Goal: Task Accomplishment & Management: Complete application form

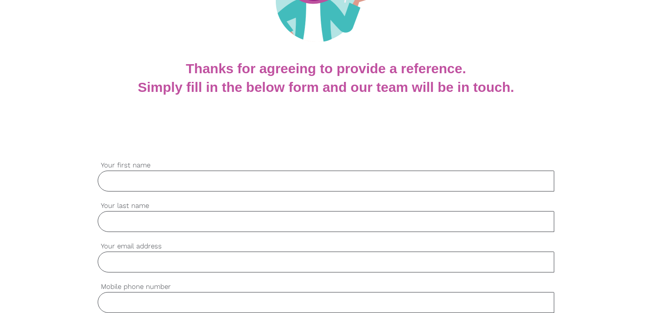
drag, startPoint x: 0, startPoint y: 0, endPoint x: 328, endPoint y: 174, distance: 370.8
click at [328, 174] on input "Your first name" at bounding box center [326, 180] width 457 height 21
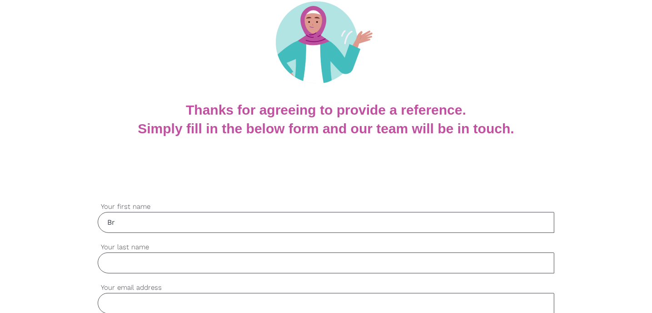
scroll to position [90, 0]
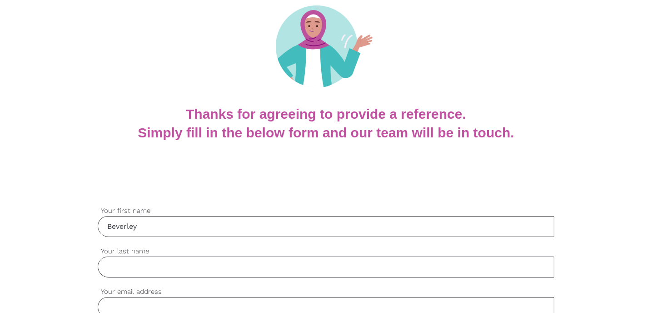
type input "Beverley"
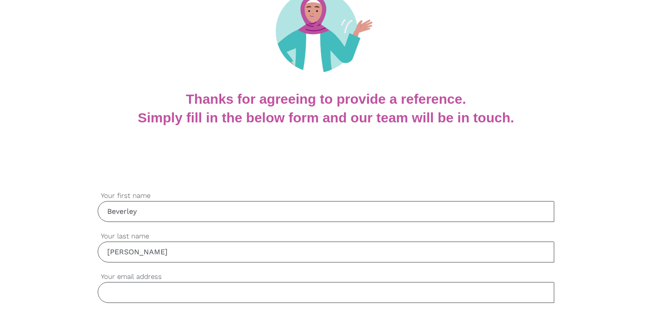
scroll to position [181, 0]
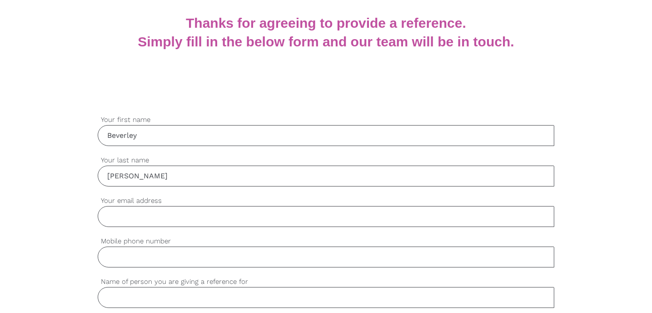
type input "[PERSON_NAME]"
click at [187, 211] on input "Your email address" at bounding box center [326, 216] width 457 height 21
type input "n"
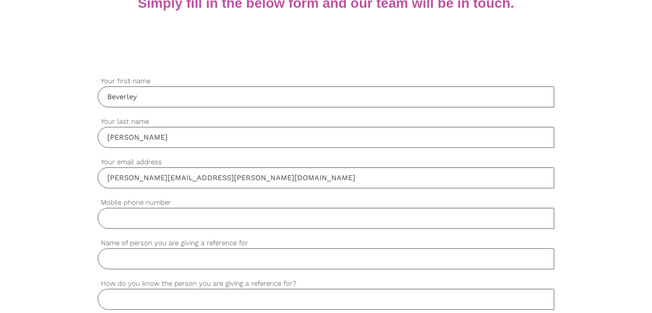
scroll to position [227, 0]
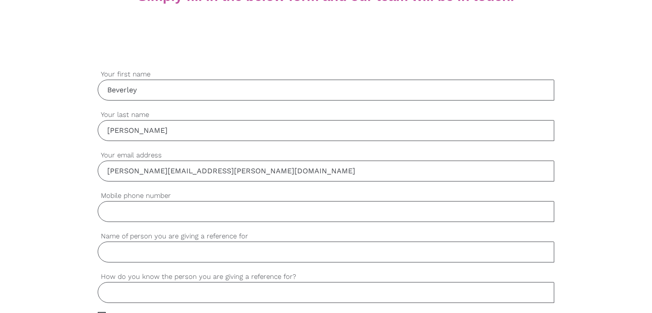
type input "[PERSON_NAME][EMAIL_ADDRESS][PERSON_NAME][DOMAIN_NAME]"
click at [147, 206] on input "Mobile phone number" at bounding box center [326, 211] width 457 height 21
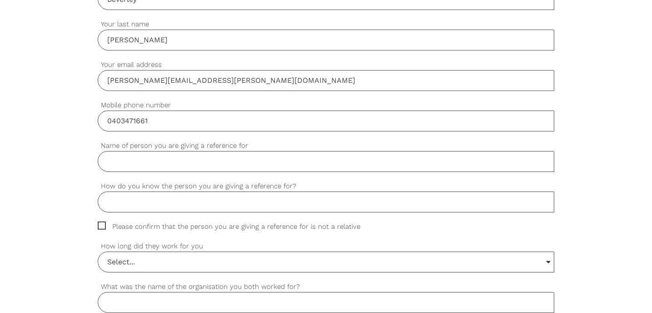
scroll to position [318, 0]
type input "0403471661"
click at [150, 163] on input "Name of person you are giving a reference for" at bounding box center [326, 160] width 457 height 21
click at [178, 200] on input "How do you know the person you are giving a reference for?" at bounding box center [326, 201] width 457 height 21
click at [150, 156] on input "[PERSON_NAME]" at bounding box center [326, 160] width 457 height 21
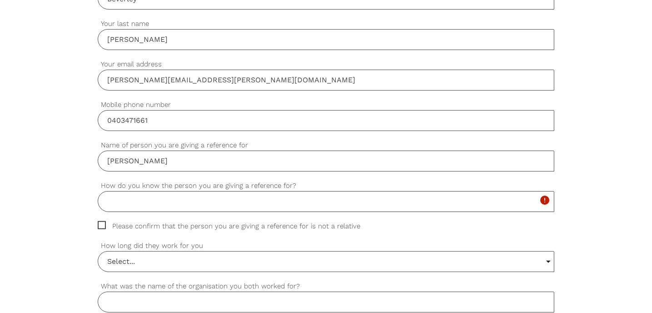
type input "[PERSON_NAME]"
click at [164, 197] on input "How do you know the person you are giving a reference for?" at bounding box center [326, 201] width 457 height 21
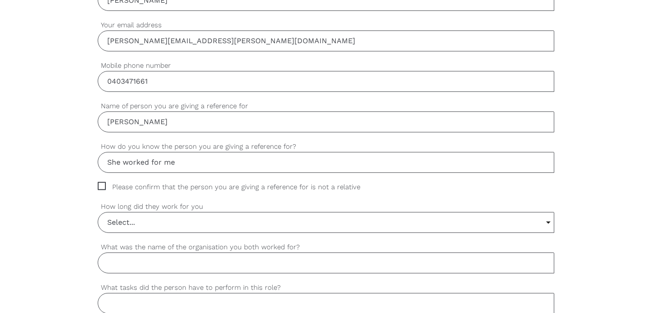
scroll to position [363, 0]
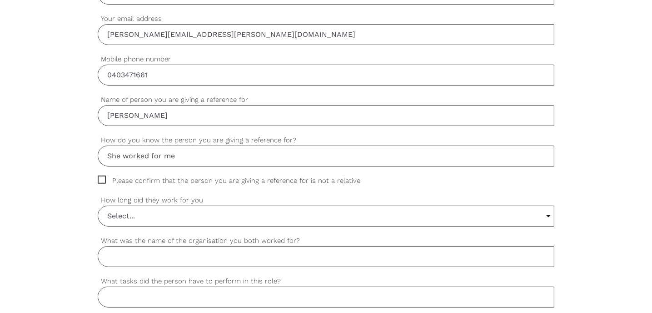
type input "She worked for me"
click at [104, 175] on span "Please confirm that the person you are giving a reference for is not a relative" at bounding box center [238, 180] width 280 height 10
click at [104, 175] on input "Please confirm that the person you are giving a reference for is not a relative" at bounding box center [101, 178] width 6 height 6
checkbox input "true"
click at [146, 213] on input "Select..." at bounding box center [326, 216] width 456 height 20
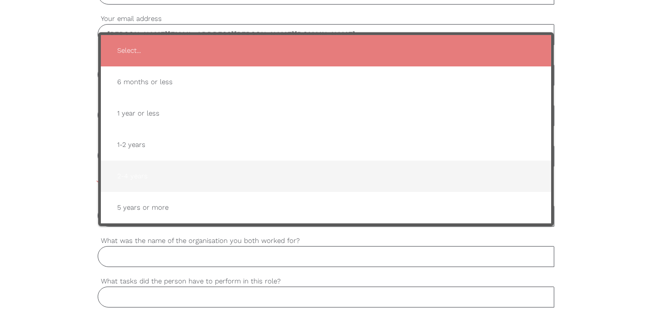
click at [144, 176] on span "2-4 years" at bounding box center [326, 176] width 432 height 22
type input "2-4 years"
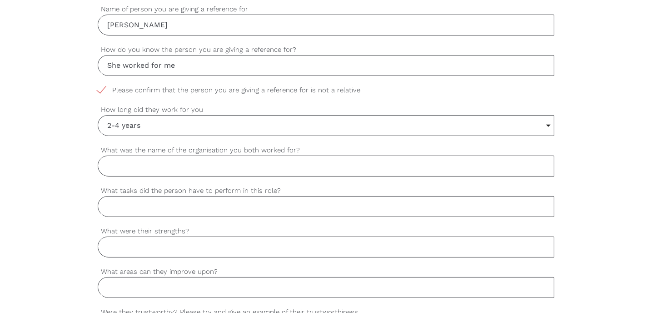
scroll to position [454, 0]
click at [186, 163] on input "What was the name of the organisation you both worked for?" at bounding box center [326, 165] width 457 height 21
type input "Video Audio Innovations"
click at [275, 206] on input "What tasks did the person have to perform in this role?" at bounding box center [326, 205] width 457 height 21
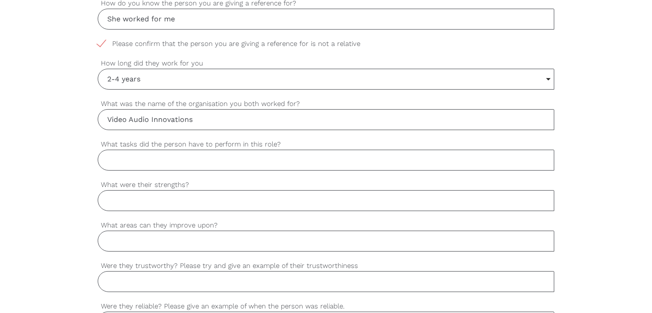
scroll to position [499, 0]
click at [198, 203] on input "What were their strengths?" at bounding box center [326, 200] width 457 height 21
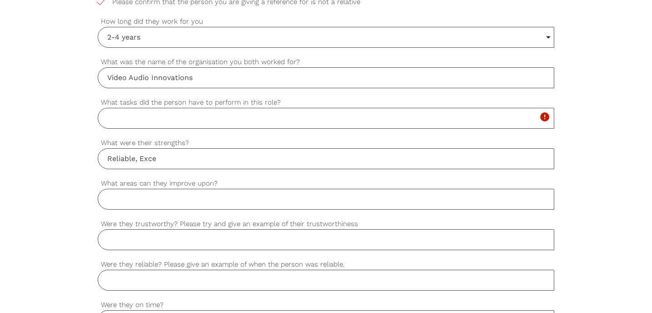
scroll to position [545, 0]
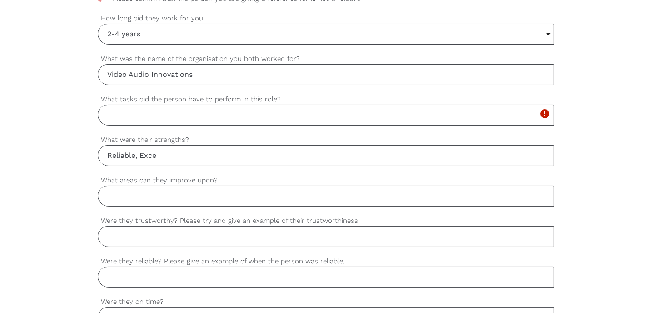
click at [173, 155] on input "Reliable, Exce" at bounding box center [326, 155] width 457 height 21
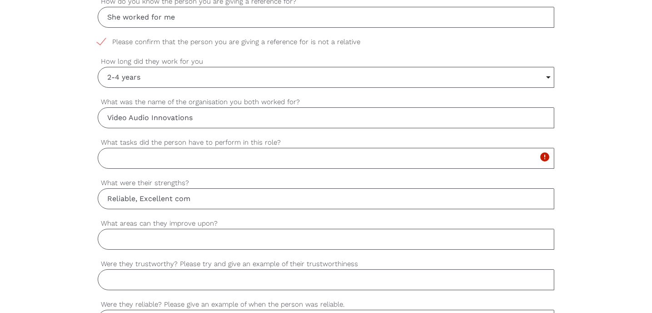
scroll to position [499, 0]
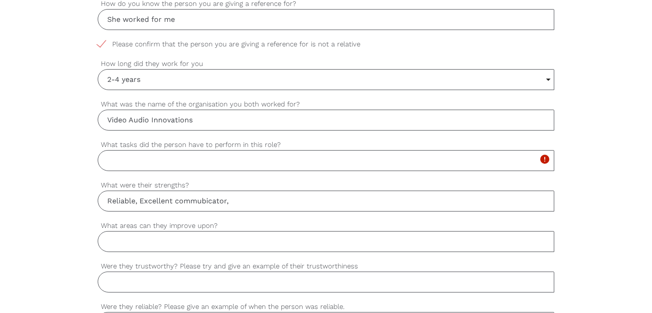
click at [203, 198] on input "Reliable, Excellent commubicator," at bounding box center [326, 200] width 457 height 21
click at [206, 198] on input "Reliable, Excellent commubicator," at bounding box center [326, 200] width 457 height 21
click at [238, 199] on input "Reliable, Excellent communicator," at bounding box center [326, 200] width 457 height 21
type input "Reliable, Excellent communicator, resileint and persistent"
click at [185, 156] on input "What tasks did the person have to perform in this role?" at bounding box center [326, 160] width 457 height 21
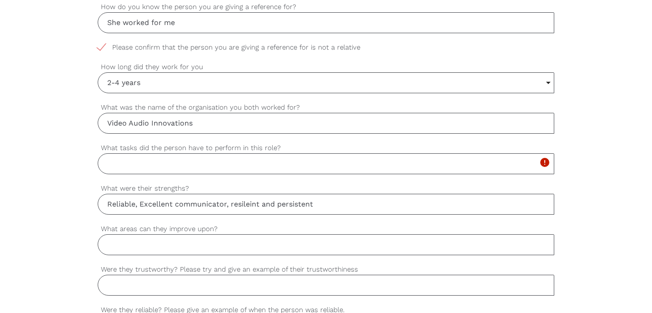
scroll to position [454, 0]
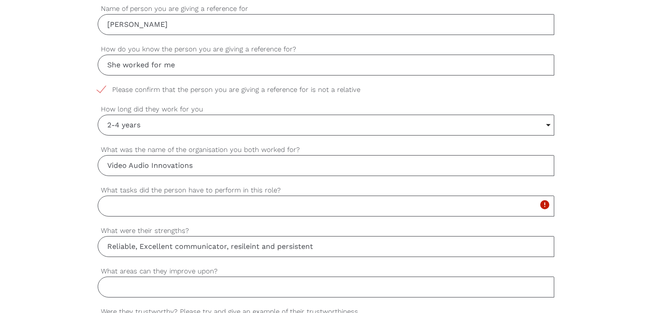
type input "R"
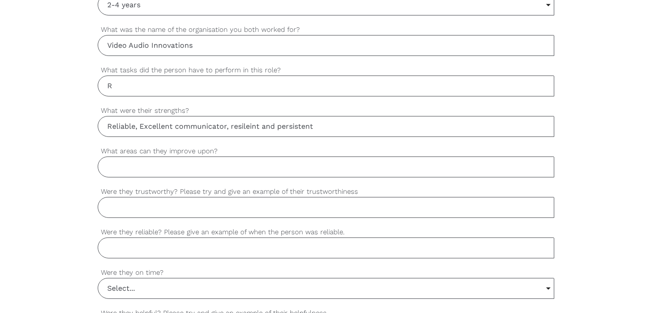
scroll to position [545, 0]
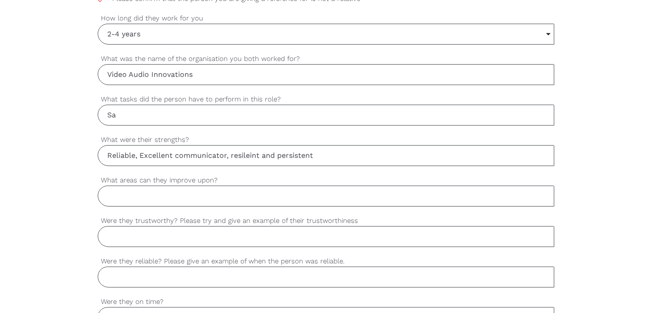
type input "S"
type input "Client Services"
click at [153, 192] on input "What areas can they improve upon?" at bounding box center [326, 195] width 457 height 21
click at [166, 228] on input "Were they trustworthy? Please try and give an example of their trustworthiness" at bounding box center [326, 236] width 457 height 21
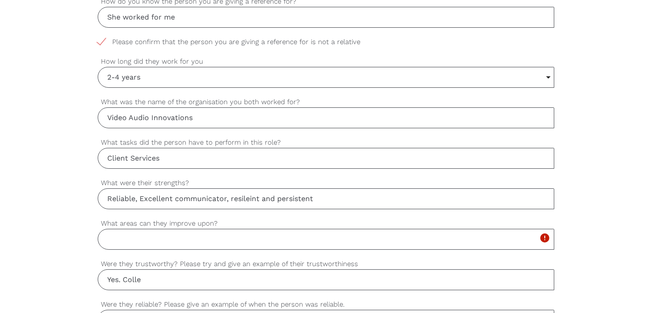
scroll to position [499, 0]
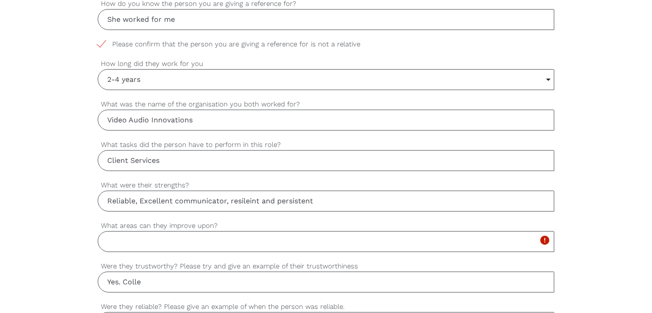
click at [175, 285] on input "Yes. Colle" at bounding box center [326, 281] width 457 height 21
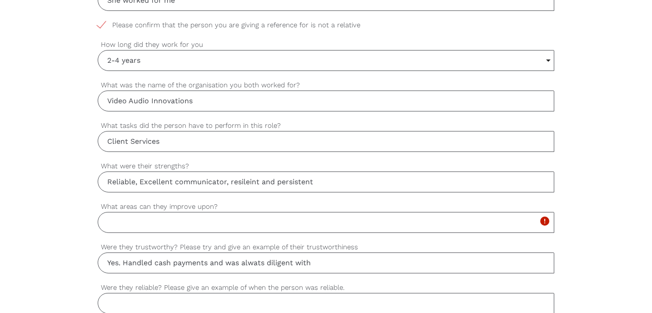
scroll to position [545, 0]
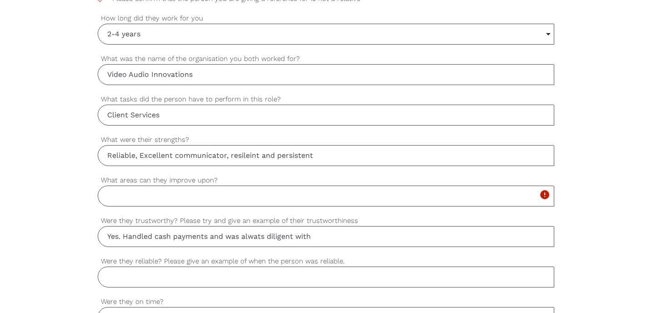
click at [267, 235] on input "Yes. Handled cash payments and was alwats diligent with" at bounding box center [326, 236] width 457 height 21
click at [334, 228] on input "Yes. Handled cash payments and was always diligent with" at bounding box center [326, 236] width 457 height 21
click at [334, 232] on input "Yes. She always remained calm" at bounding box center [326, 236] width 457 height 21
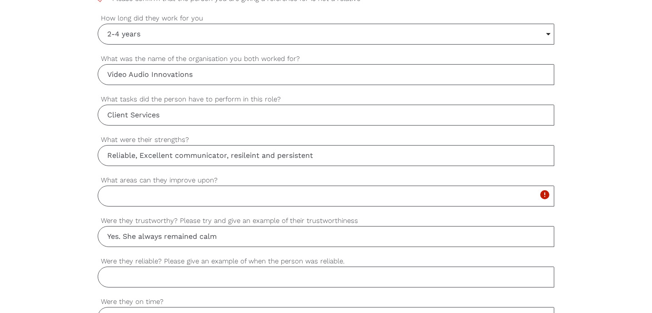
click at [333, 232] on input "Yes. She always remained calm" at bounding box center [326, 236] width 457 height 21
type input "Yes. She always kept matters confiential and always behaved with utmost profess…"
click at [131, 191] on input "What areas can they improve upon?" at bounding box center [326, 195] width 457 height 21
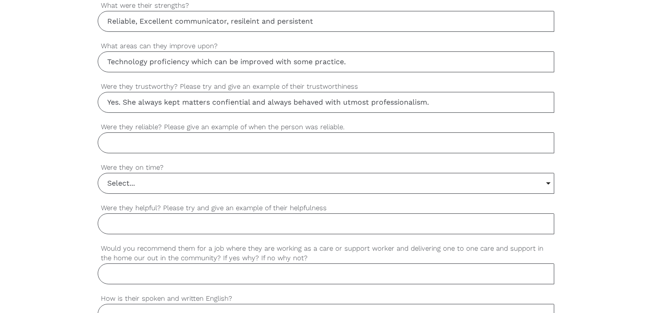
scroll to position [681, 0]
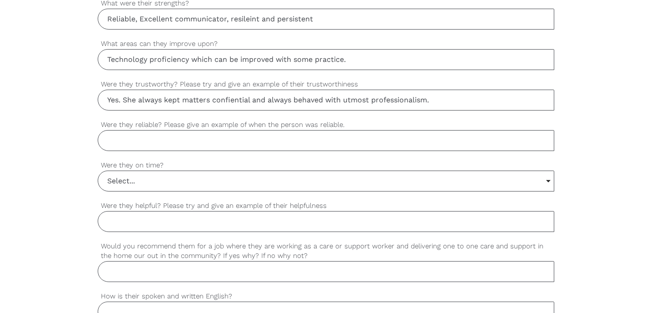
type input "Technology proficiency which can be improved with some practice."
click at [201, 142] on input "Were they reliable? Please give an example of when the person was reliable." at bounding box center [326, 140] width 457 height 21
type input "Always reliable and always punctual."
click at [165, 178] on input "Select..." at bounding box center [326, 181] width 456 height 20
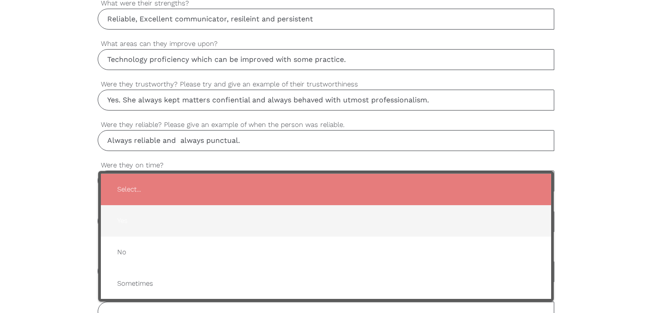
click at [151, 223] on span "Yes" at bounding box center [326, 220] width 432 height 22
type input "Yes"
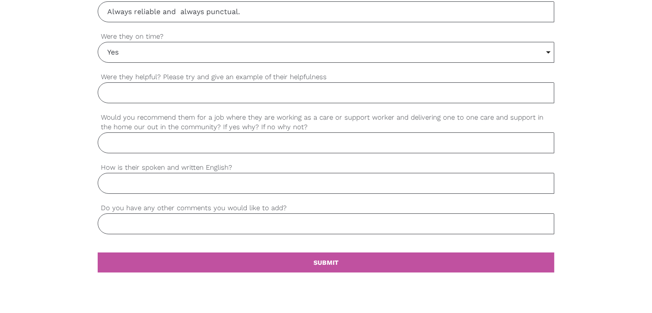
scroll to position [817, 0]
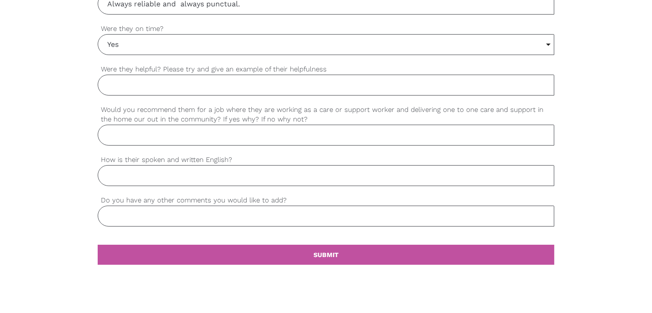
click at [144, 87] on input "Were they helpful? Please try and give an example of their helpfulness" at bounding box center [326, 85] width 457 height 21
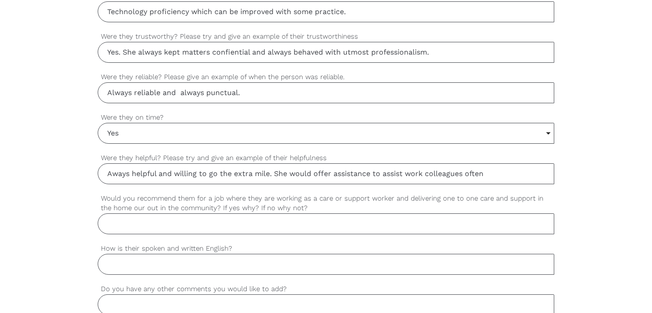
scroll to position [727, 0]
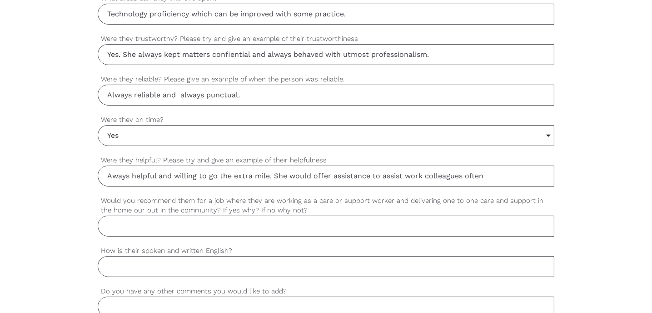
click at [482, 172] on input "Aways helpful and willing to go the extra mile. She would offer assistance to a…" at bounding box center [326, 175] width 457 height 21
click at [483, 172] on input "Aways helpful and willing to go the extra mile. She would offer assistance to a…" at bounding box center [326, 175] width 457 height 21
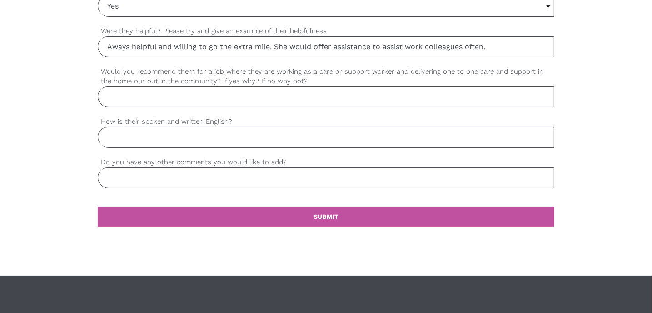
scroll to position [863, 0]
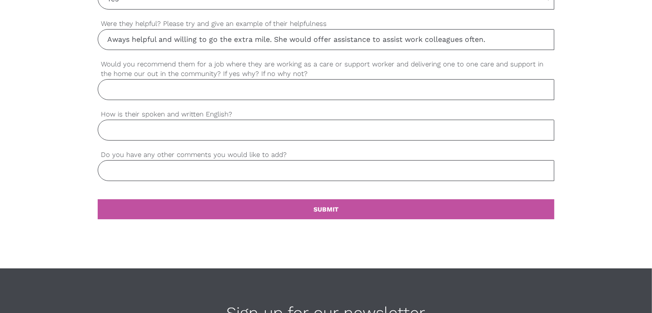
type input "Aways helpful and willing to go the extra mile. She would offer assistance to a…"
click at [135, 88] on input "Would you recommend them for a job where they are working as a care or support …" at bounding box center [326, 89] width 457 height 21
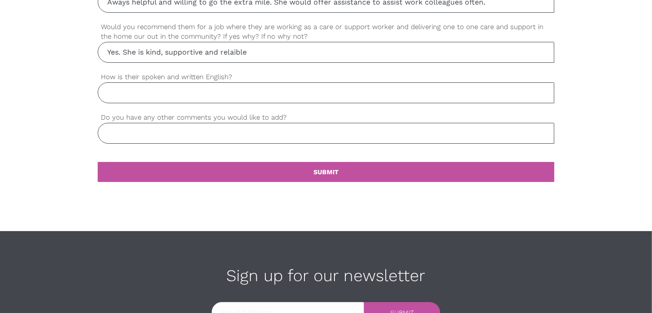
scroll to position [899, 0]
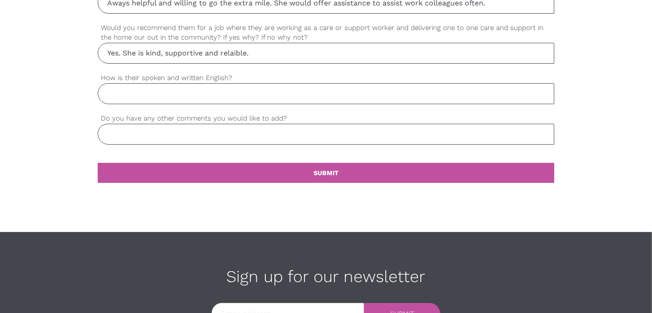
type input "Yes. She is kind, supportive and relaible."
click at [123, 88] on input "How is their spoken and written English?" at bounding box center [326, 93] width 457 height 21
type input "Excellent"
click at [191, 130] on input "Do you have any other comments you would like to add?" at bounding box center [326, 134] width 457 height 21
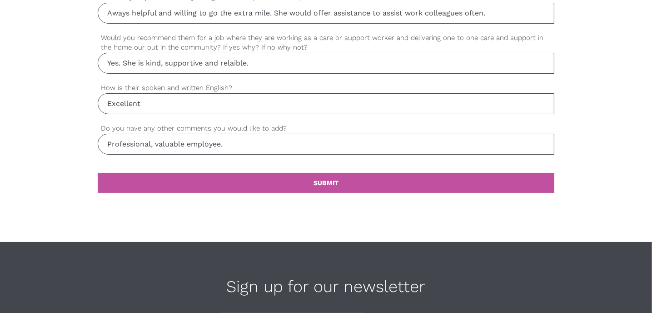
scroll to position [987, 0]
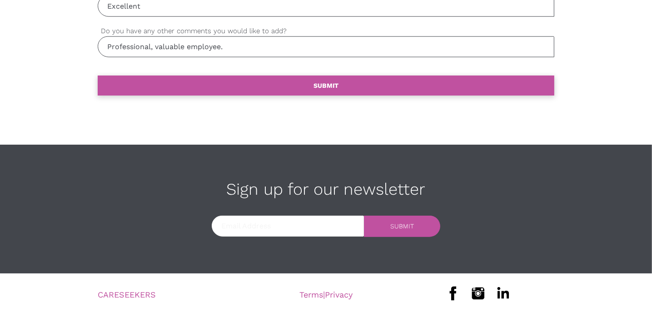
type input "Professional, valuable employee."
click at [306, 78] on link "settings SUBMIT" at bounding box center [326, 85] width 457 height 20
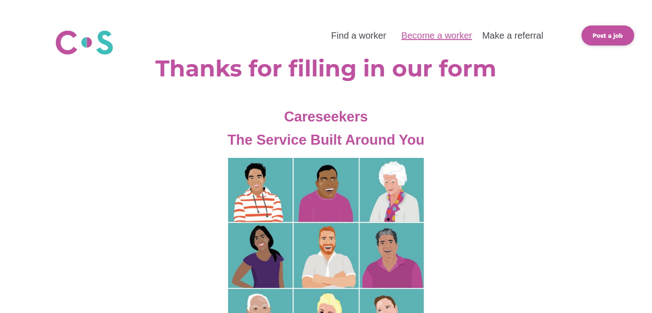
click at [438, 38] on link "Become a worker" at bounding box center [436, 35] width 71 height 10
